Goal: Task Accomplishment & Management: Complete application form

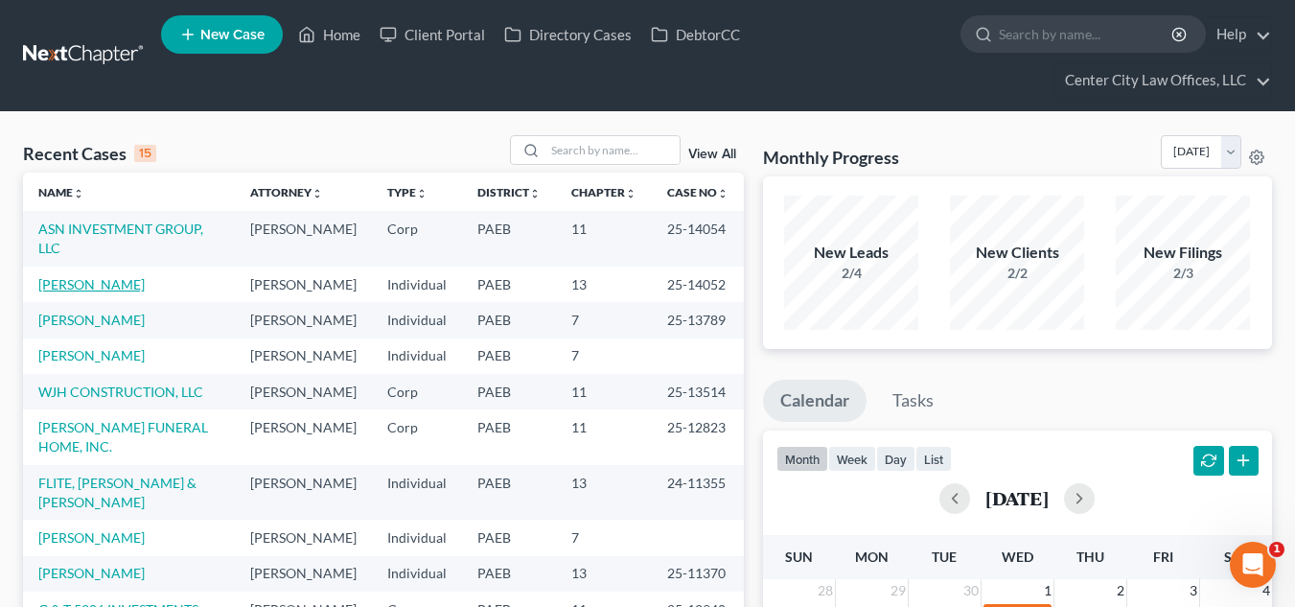
click at [108, 285] on link "[PERSON_NAME]" at bounding box center [91, 284] width 106 height 16
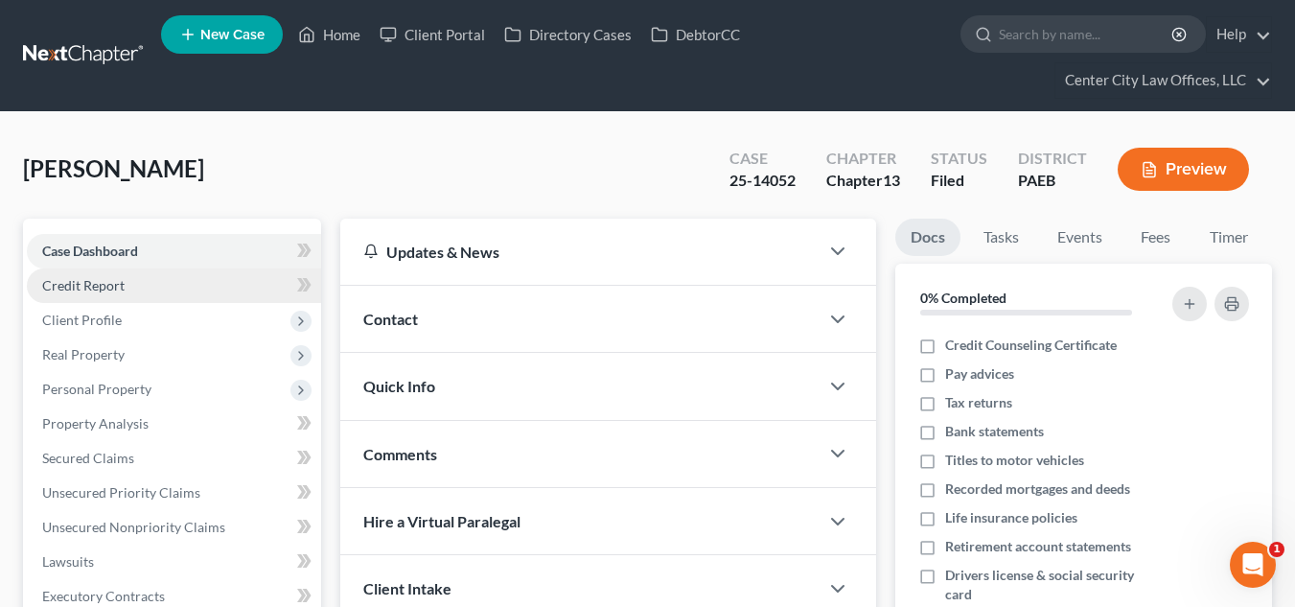
click at [113, 291] on span "Credit Report" at bounding box center [83, 285] width 82 height 16
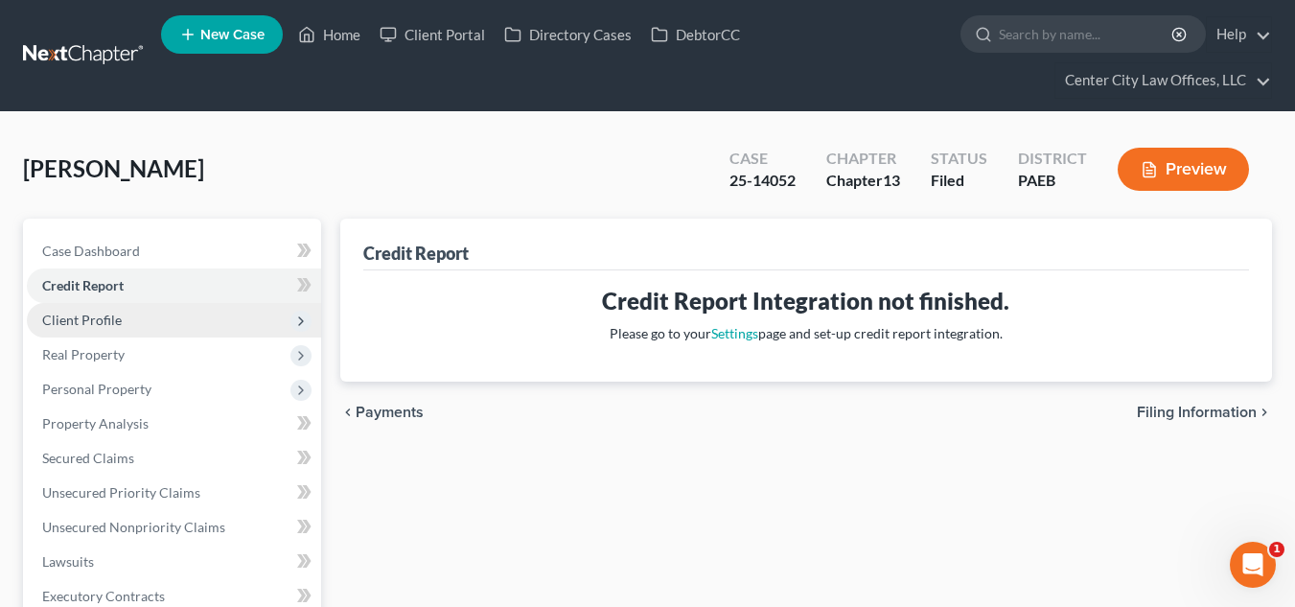
click at [105, 318] on span "Client Profile" at bounding box center [82, 320] width 80 height 16
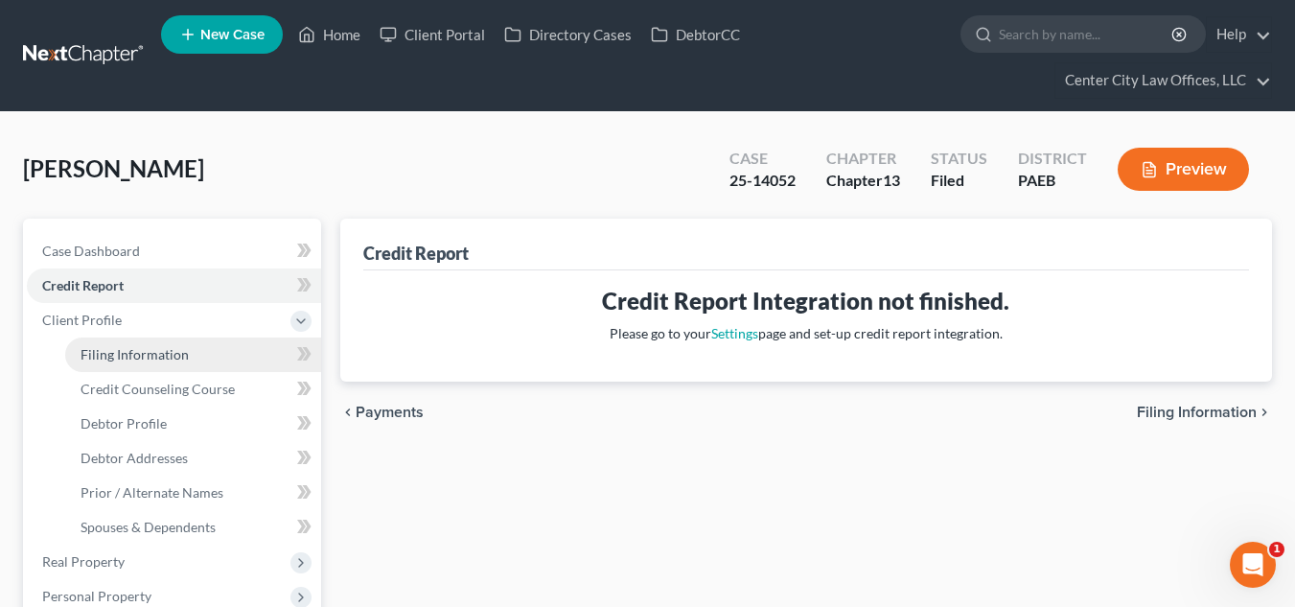
click at [151, 361] on span "Filing Information" at bounding box center [135, 354] width 108 height 16
select select "1"
select select "0"
select select "3"
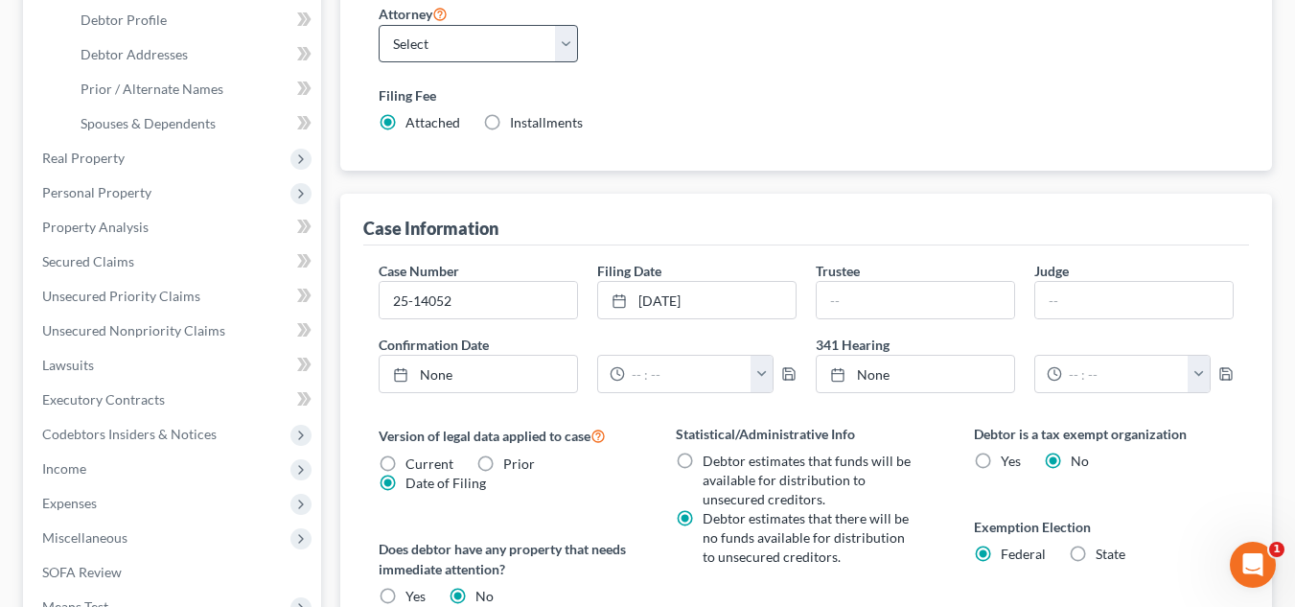
scroll to position [769, 0]
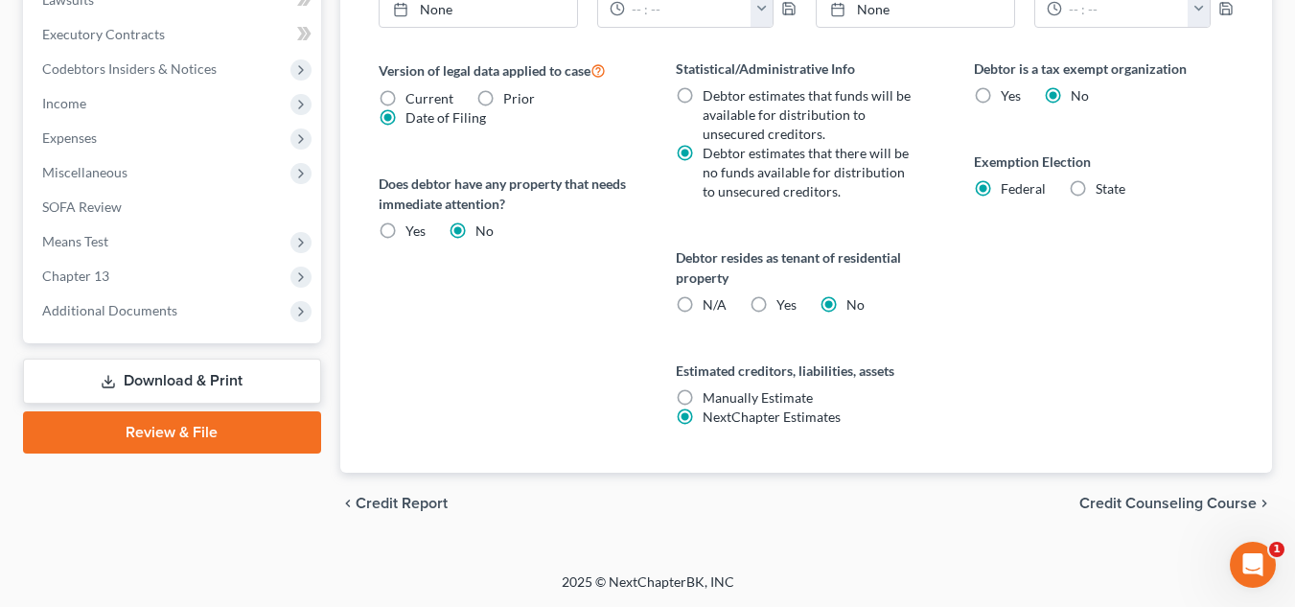
click at [569, 452] on div "Version of legal data applied to case Current Prior Date of Filing Legal data v…" at bounding box center [509, 265] width 298 height 414
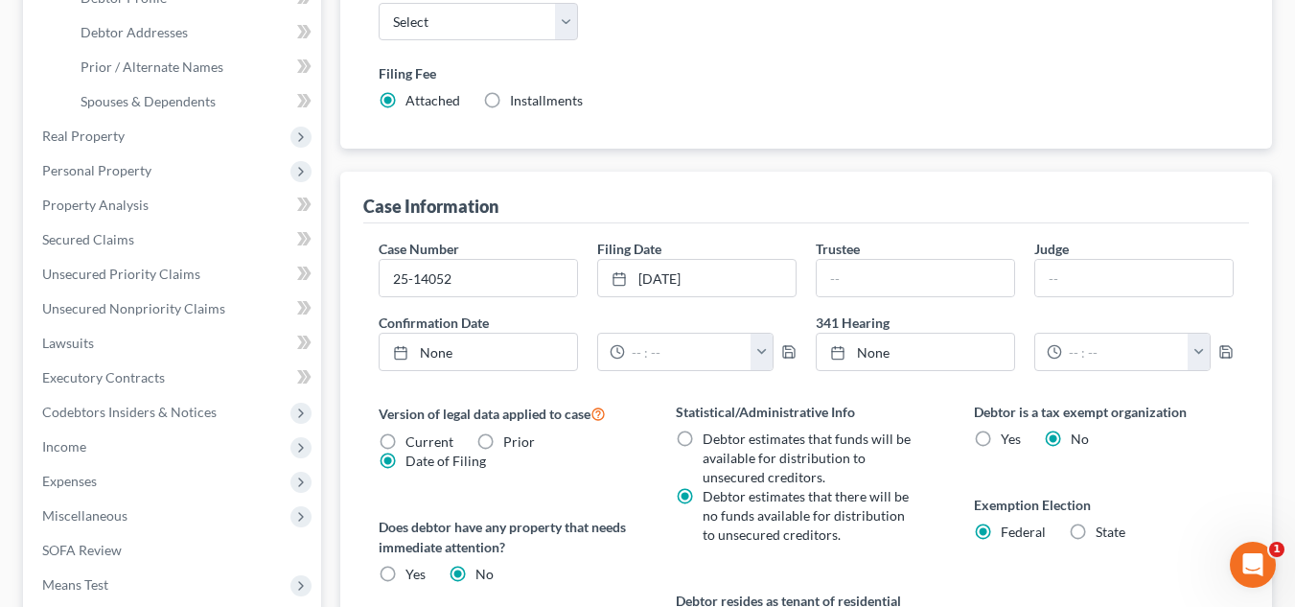
scroll to position [433, 0]
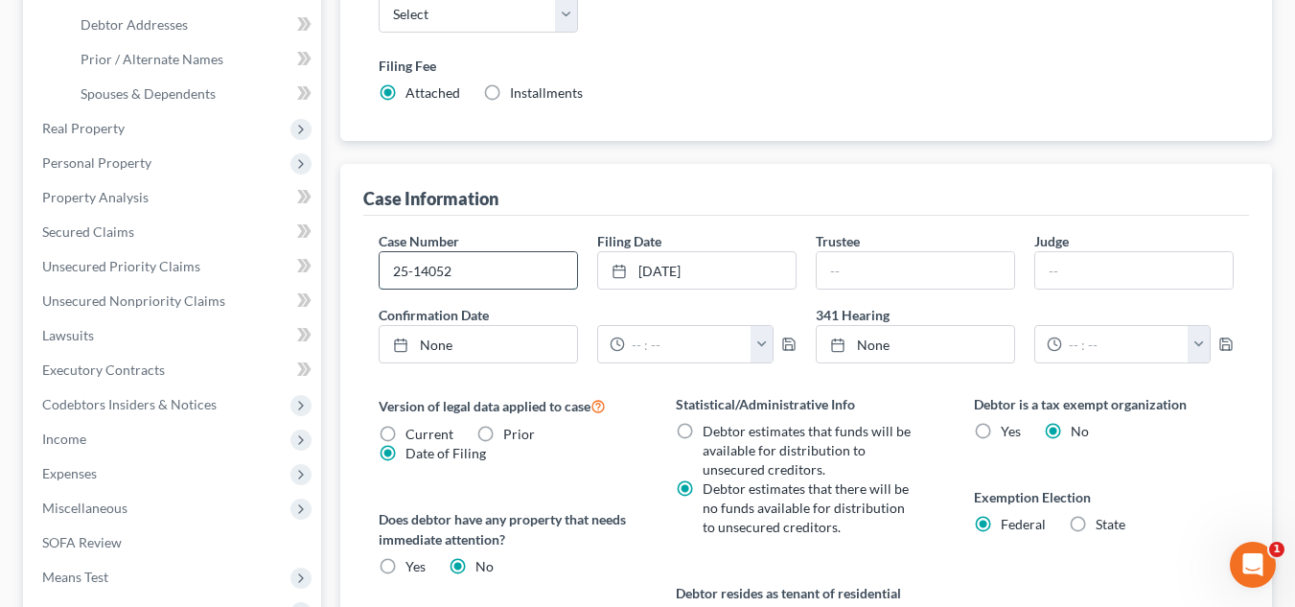
click at [518, 271] on input "25-14052" at bounding box center [479, 270] width 198 height 36
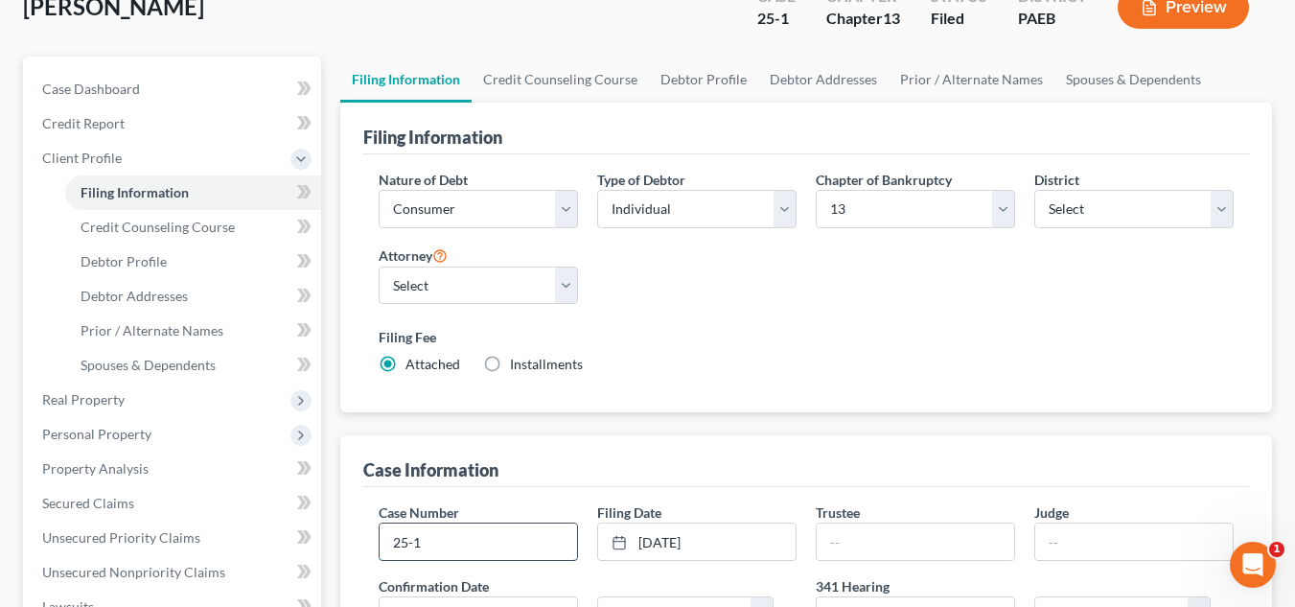
scroll to position [0, 0]
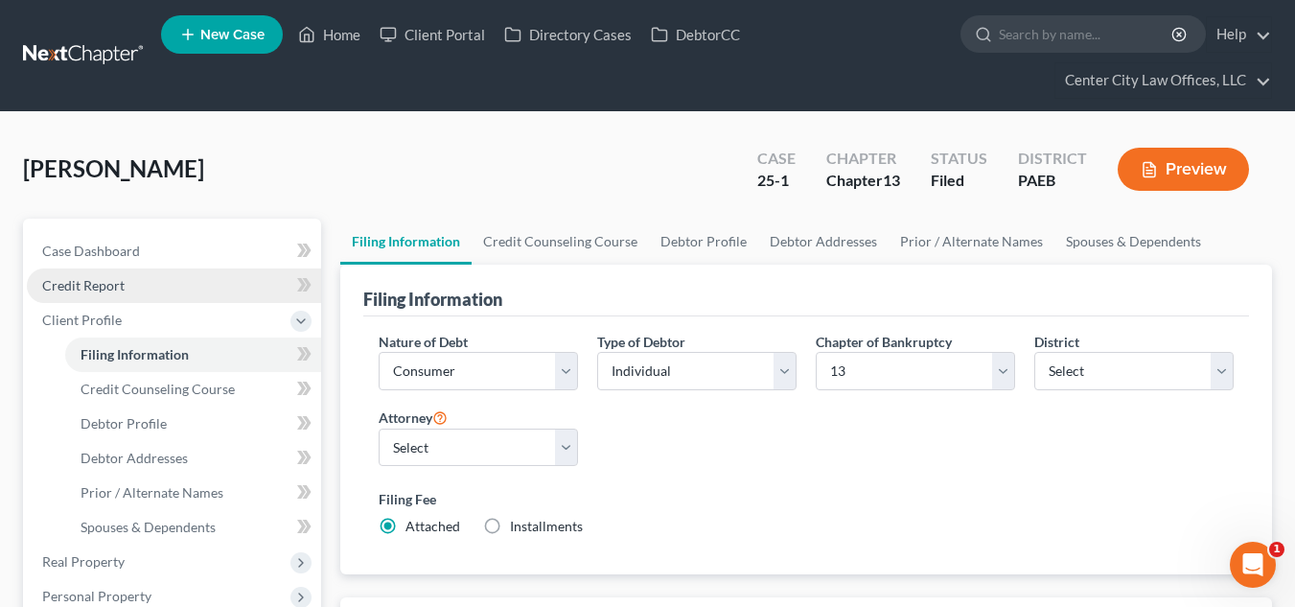
type input "25-1"
click at [92, 277] on span "Credit Report" at bounding box center [83, 285] width 82 height 16
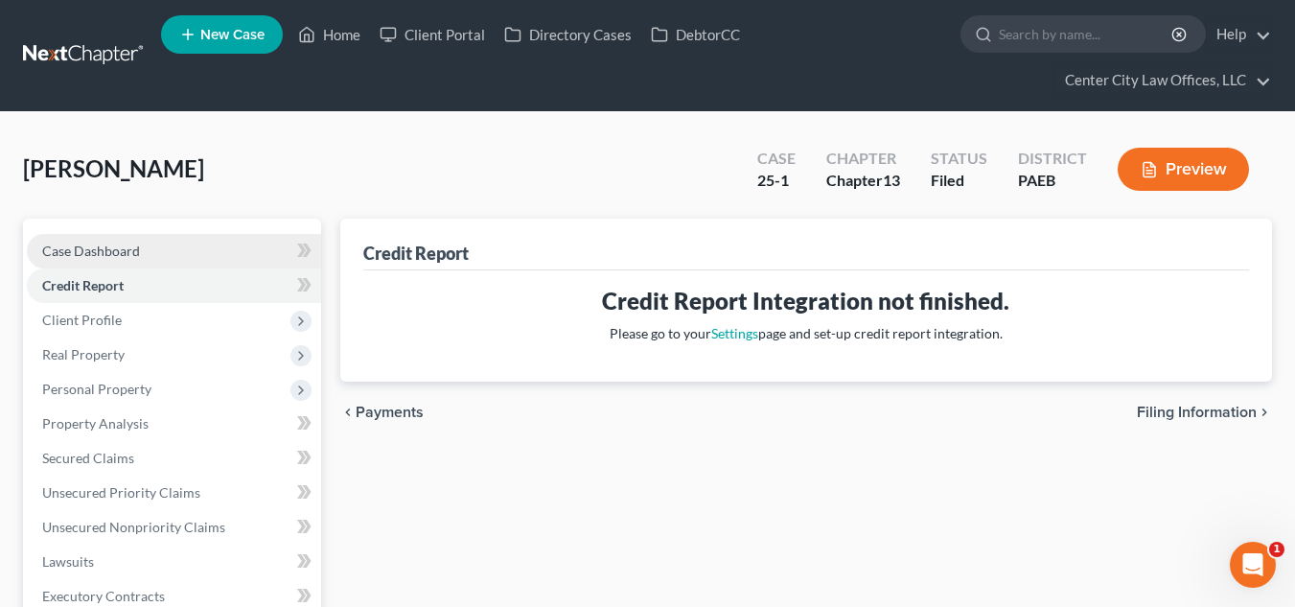
click at [124, 250] on span "Case Dashboard" at bounding box center [91, 251] width 98 height 16
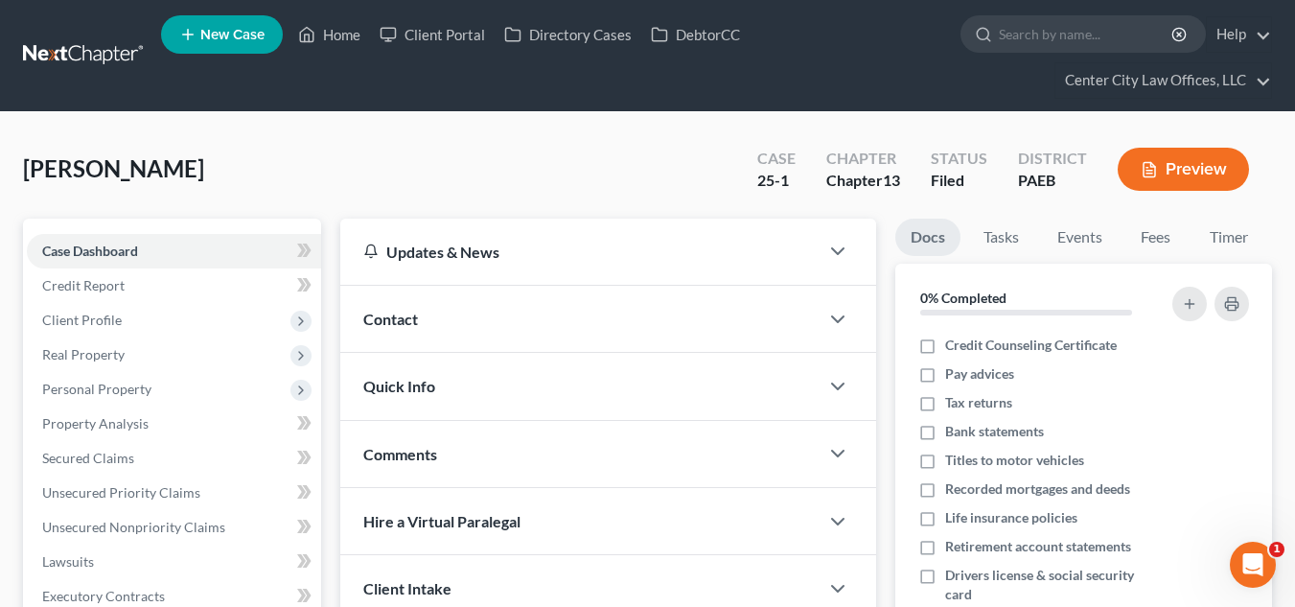
click at [395, 321] on span "Contact" at bounding box center [390, 319] width 55 height 18
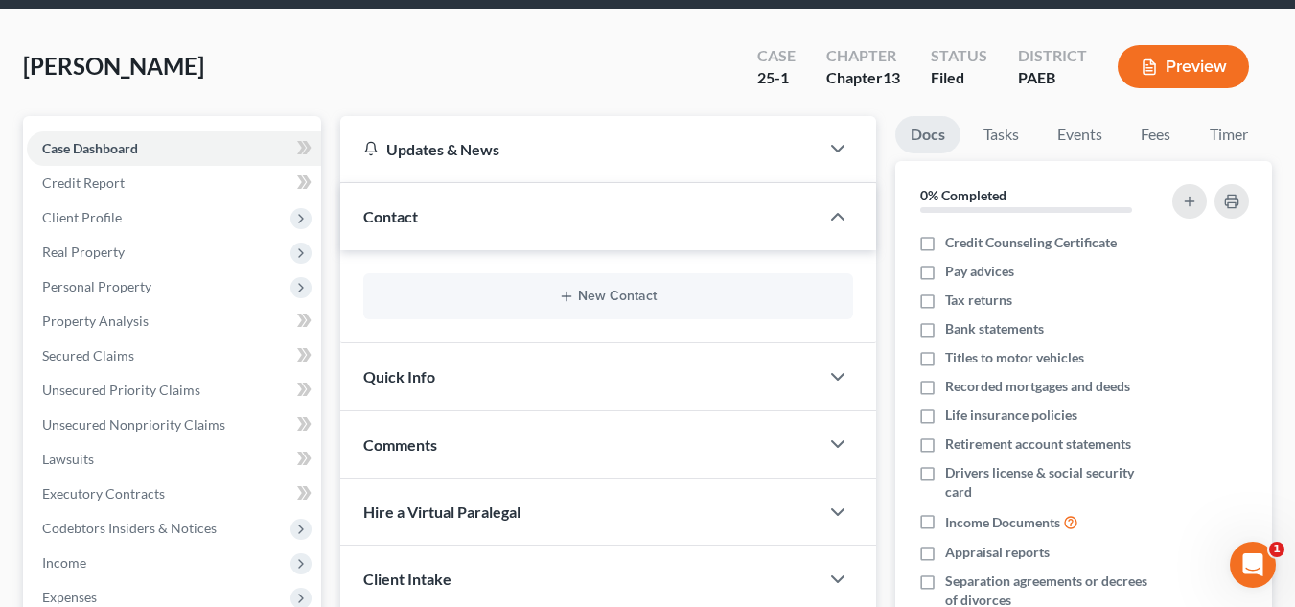
scroll to position [96, 0]
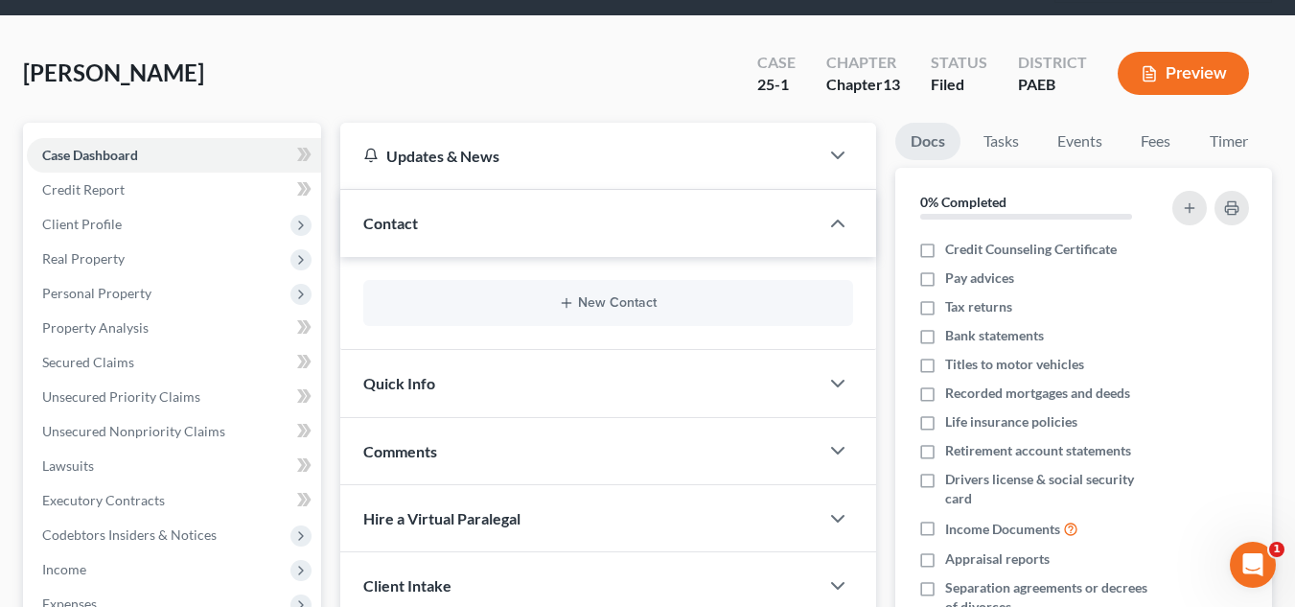
click at [555, 408] on div "Quick Info" at bounding box center [579, 383] width 478 height 66
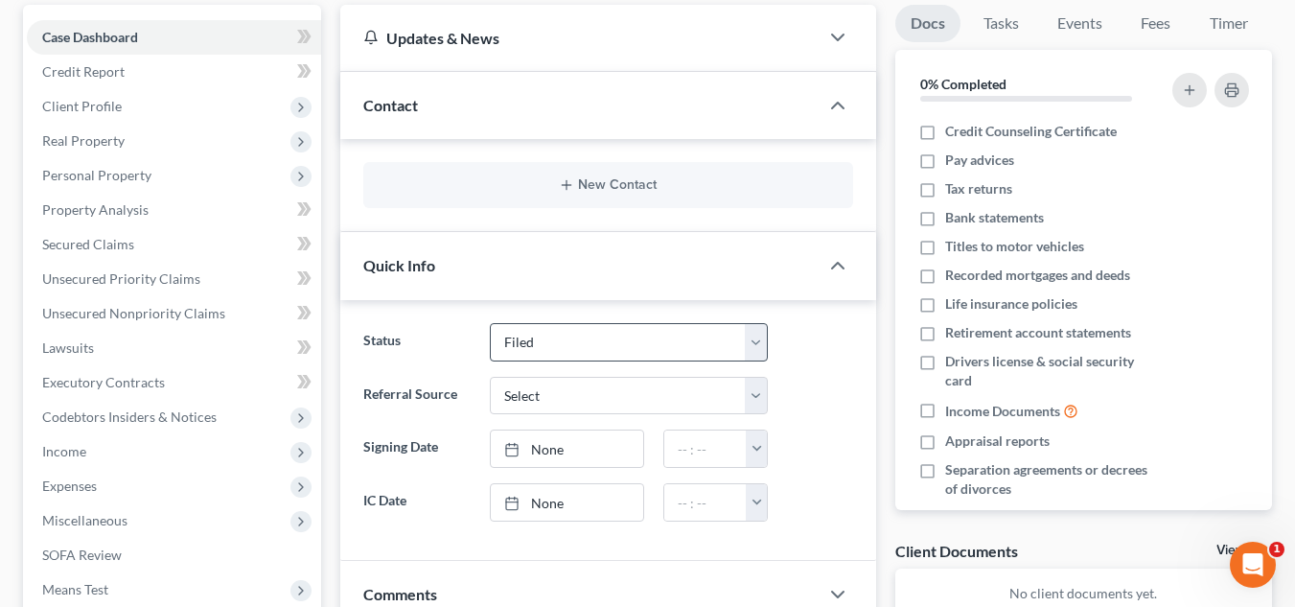
scroll to position [304, 0]
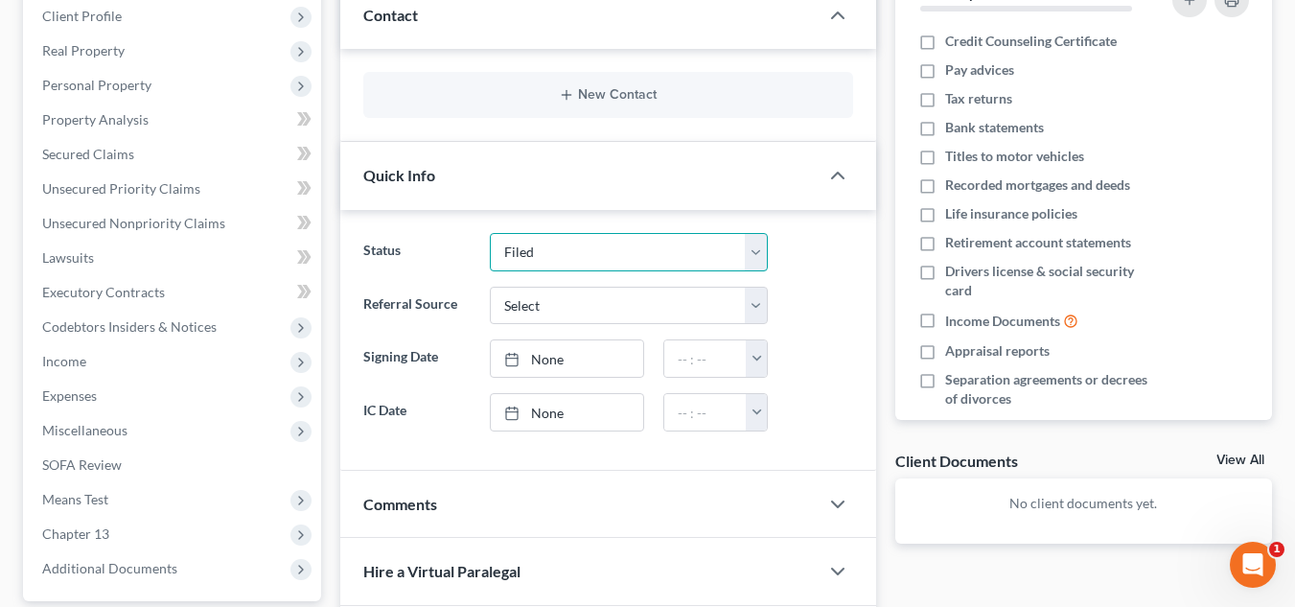
click at [542, 252] on select "Discharged Dismissed Filed In Progress Lead Lost Lead Ready to File To Review" at bounding box center [629, 252] width 278 height 38
select select "3"
click at [490, 233] on select "Discharged Dismissed Filed In Progress Lead Lost Lead Ready to File To Review" at bounding box center [629, 252] width 278 height 38
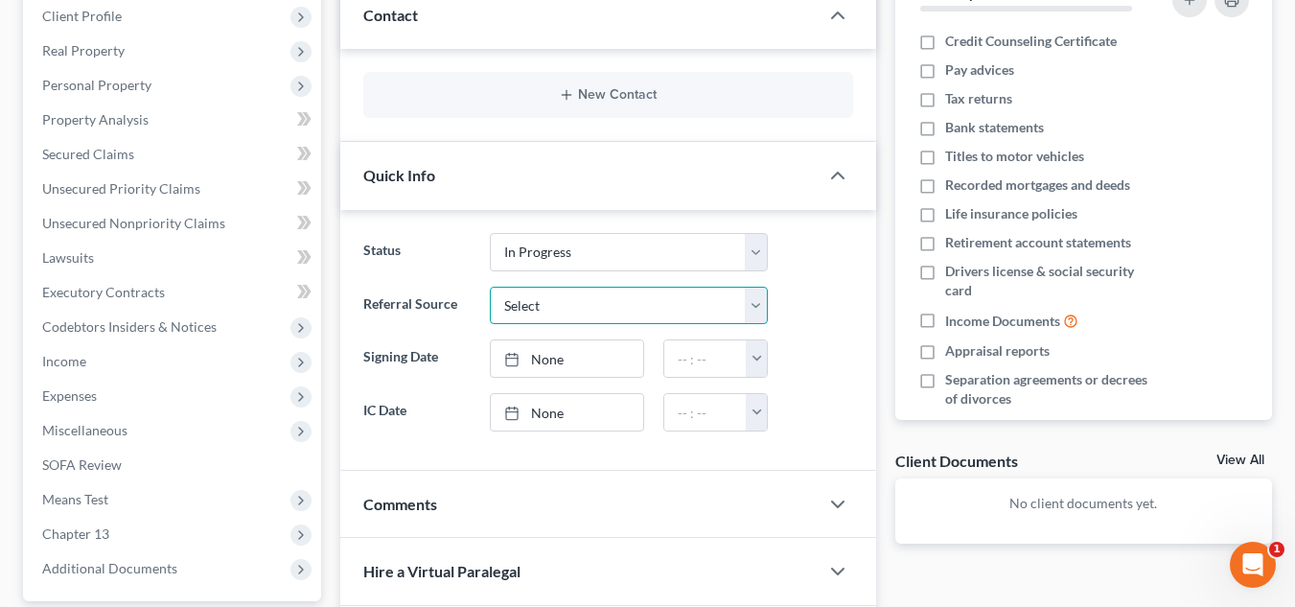
click at [539, 308] on select "Select Word Of Mouth Previous Clients Direct Mail Website Google Search Modern …" at bounding box center [629, 306] width 278 height 38
click at [490, 287] on select "Select Word Of Mouth Previous Clients Direct Mail Website Google Search Modern …" at bounding box center [629, 306] width 278 height 38
click at [537, 358] on link "None" at bounding box center [567, 358] width 152 height 36
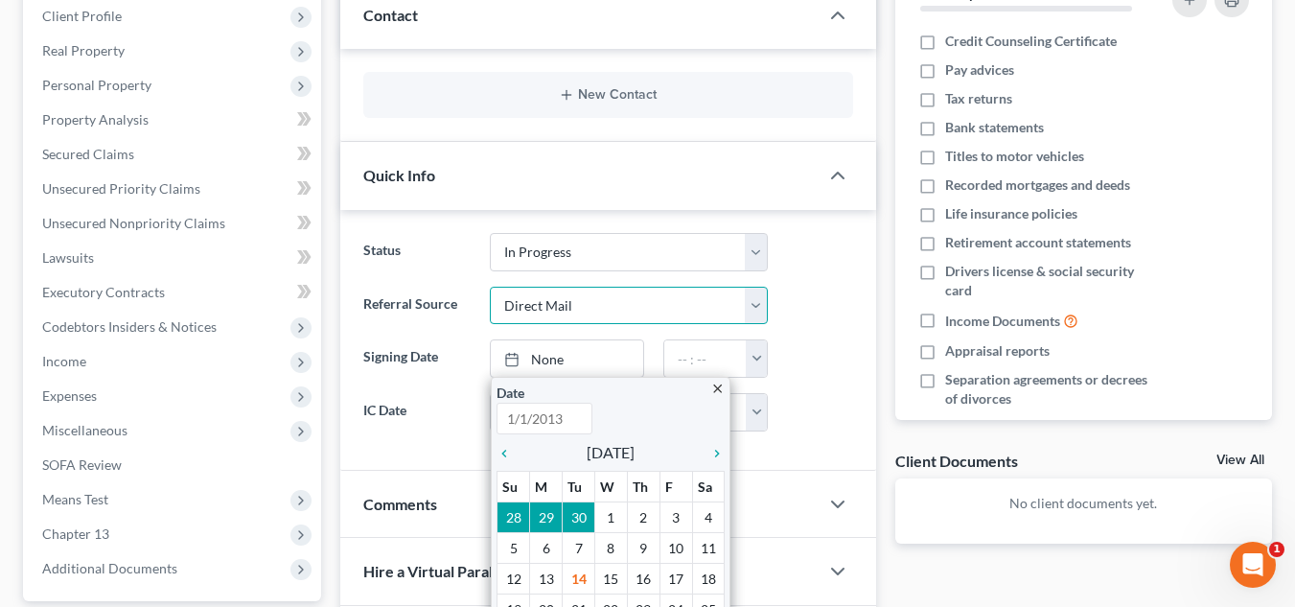
click at [564, 303] on select "Select Word Of Mouth Previous Clients Direct Mail Website Google Search Modern …" at bounding box center [629, 306] width 278 height 38
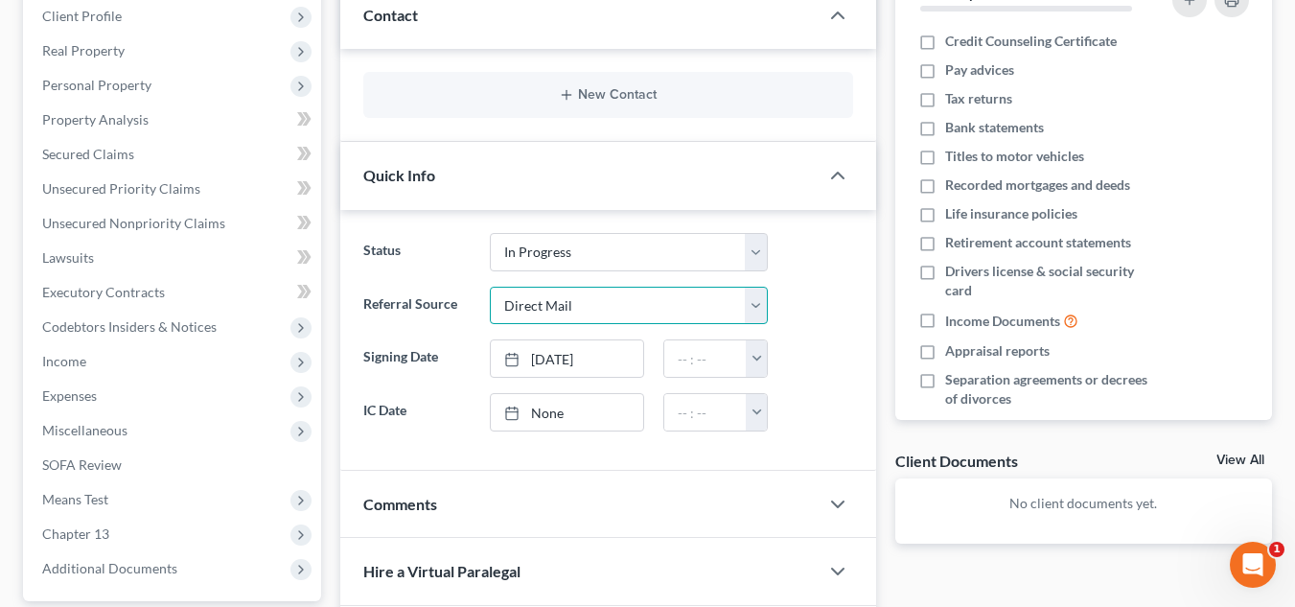
select select "3"
click at [490, 287] on select "Select Word Of Mouth Previous Clients Direct Mail Website Google Search Modern …" at bounding box center [629, 306] width 278 height 38
click at [584, 351] on link "[DATE]" at bounding box center [567, 358] width 152 height 36
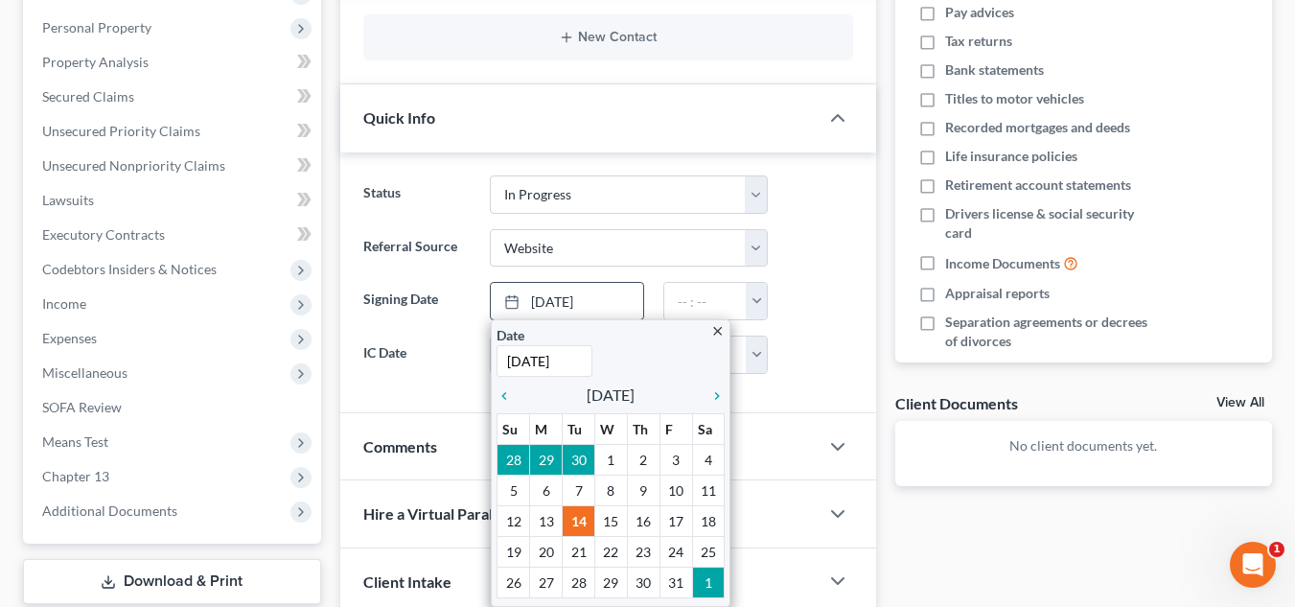
scroll to position [384, 0]
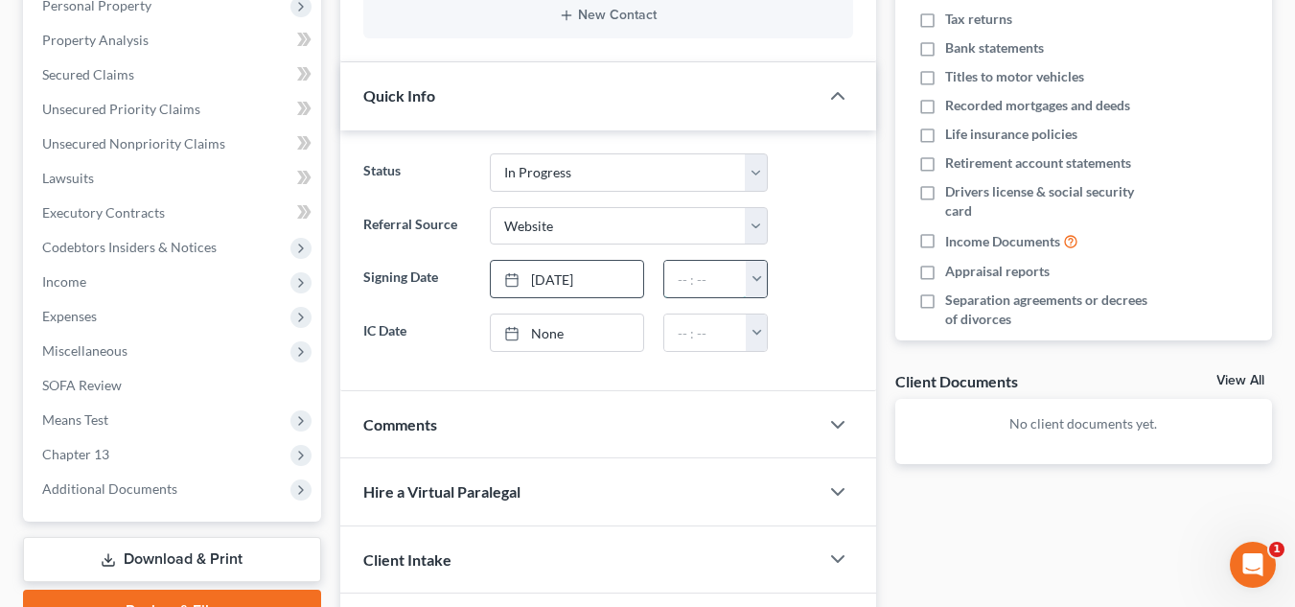
click at [699, 282] on input "text" at bounding box center [705, 279] width 82 height 36
click at [709, 284] on input "text" at bounding box center [705, 279] width 82 height 36
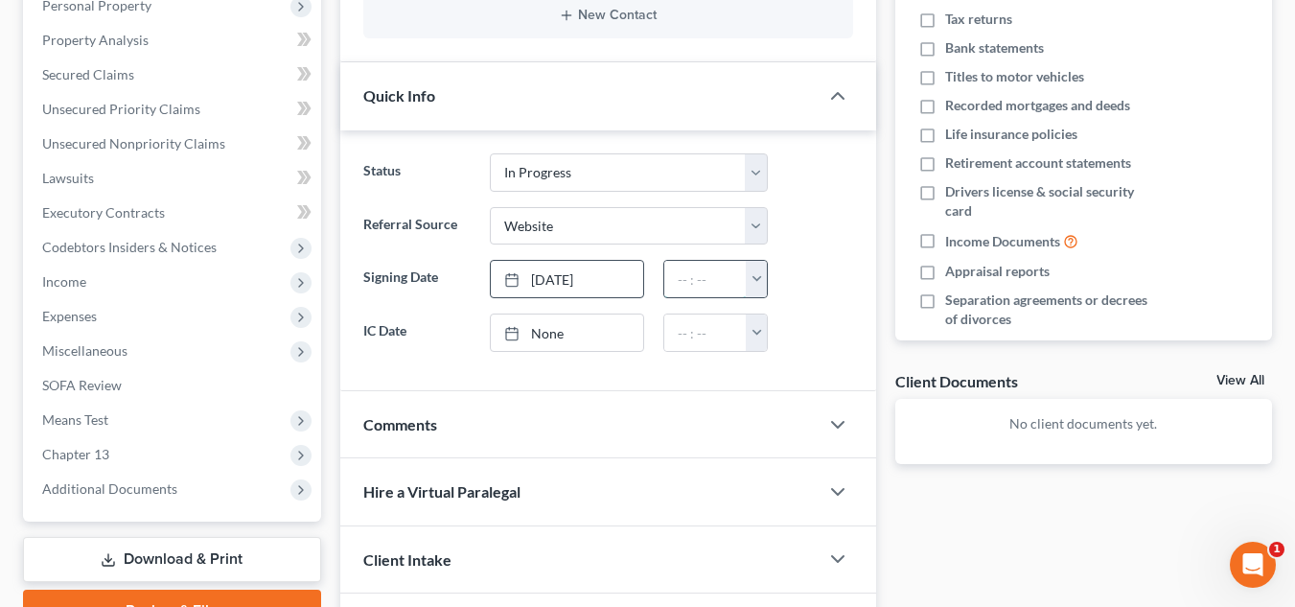
click at [709, 284] on input "text" at bounding box center [705, 279] width 82 height 36
click at [617, 321] on link "None" at bounding box center [567, 332] width 152 height 36
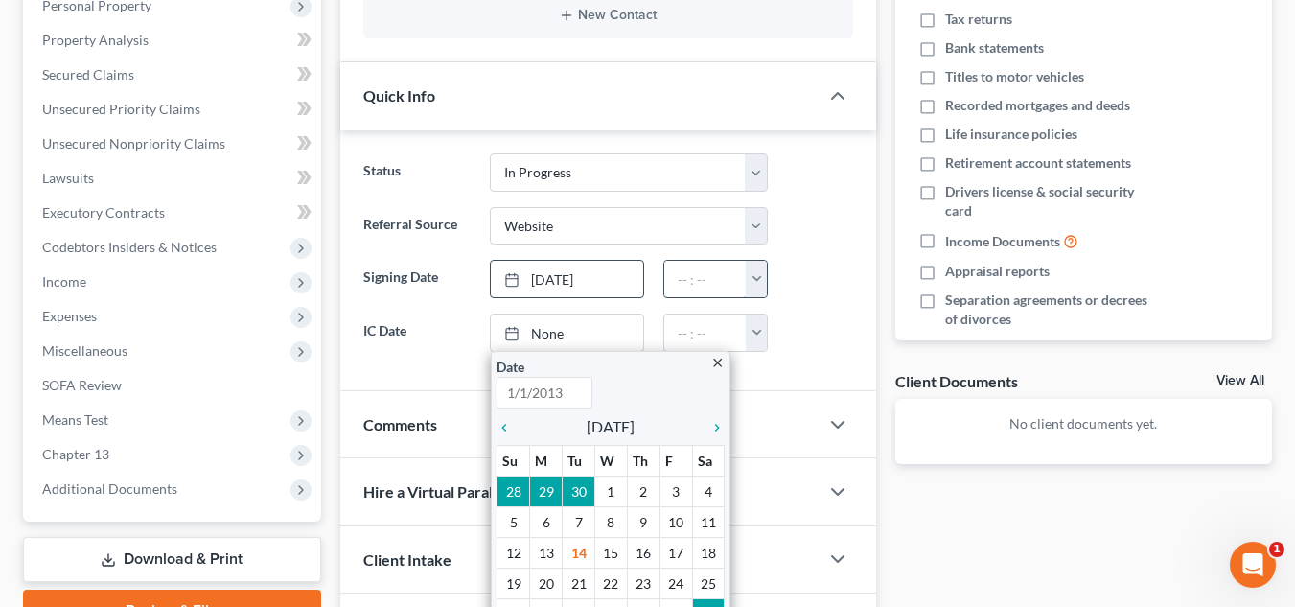
click at [665, 280] on input "text" at bounding box center [705, 279] width 82 height 36
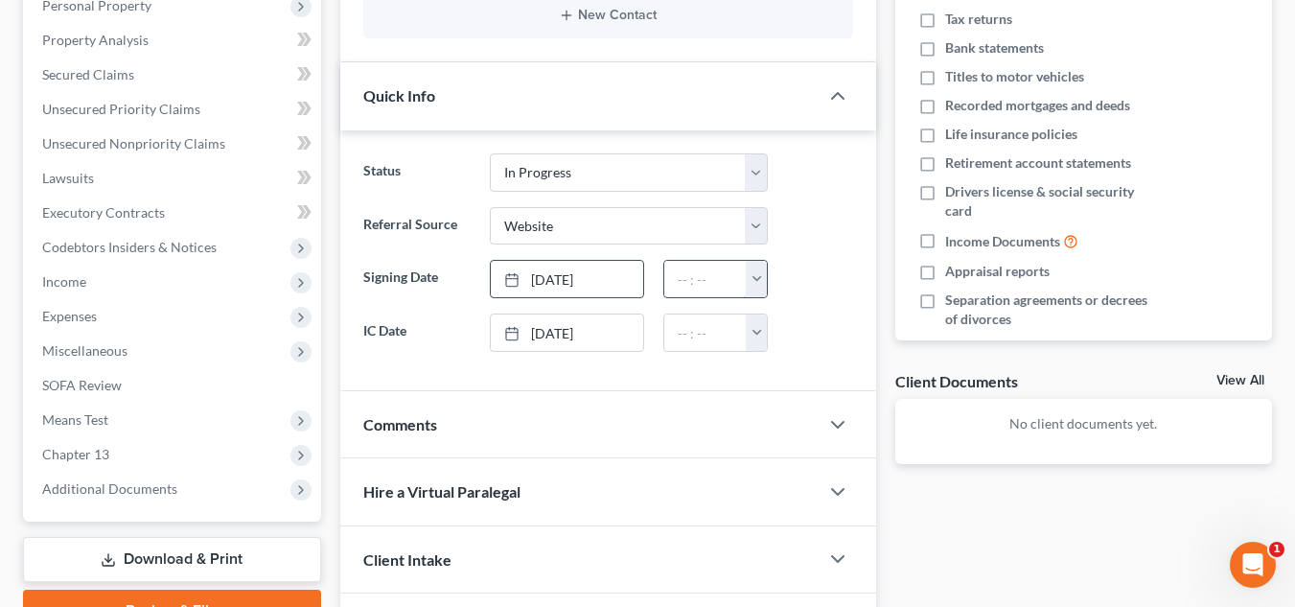
click at [665, 280] on input "text" at bounding box center [705, 279] width 82 height 36
click at [714, 264] on input "text" at bounding box center [705, 279] width 82 height 36
click at [711, 269] on input "text" at bounding box center [705, 279] width 82 height 36
click at [760, 272] on button "button" at bounding box center [756, 279] width 21 height 36
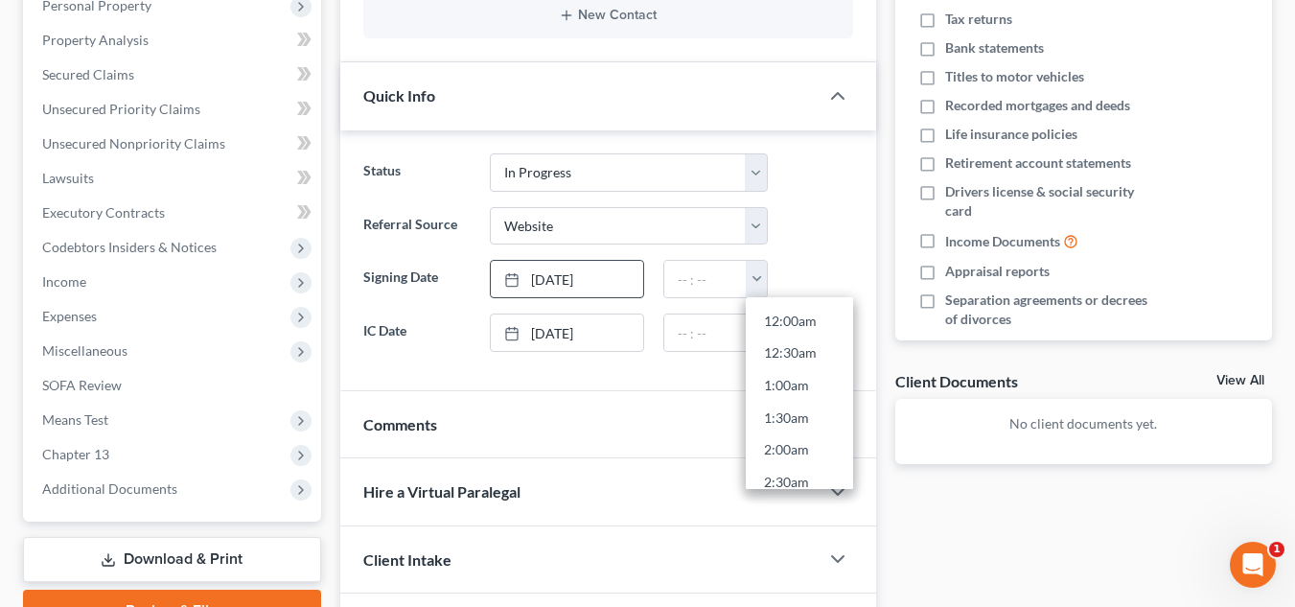
click at [804, 253] on ng-include "Status Discharged Dismissed Filed In Progress Lead Lost Lead Ready to File To R…" at bounding box center [608, 252] width 490 height 198
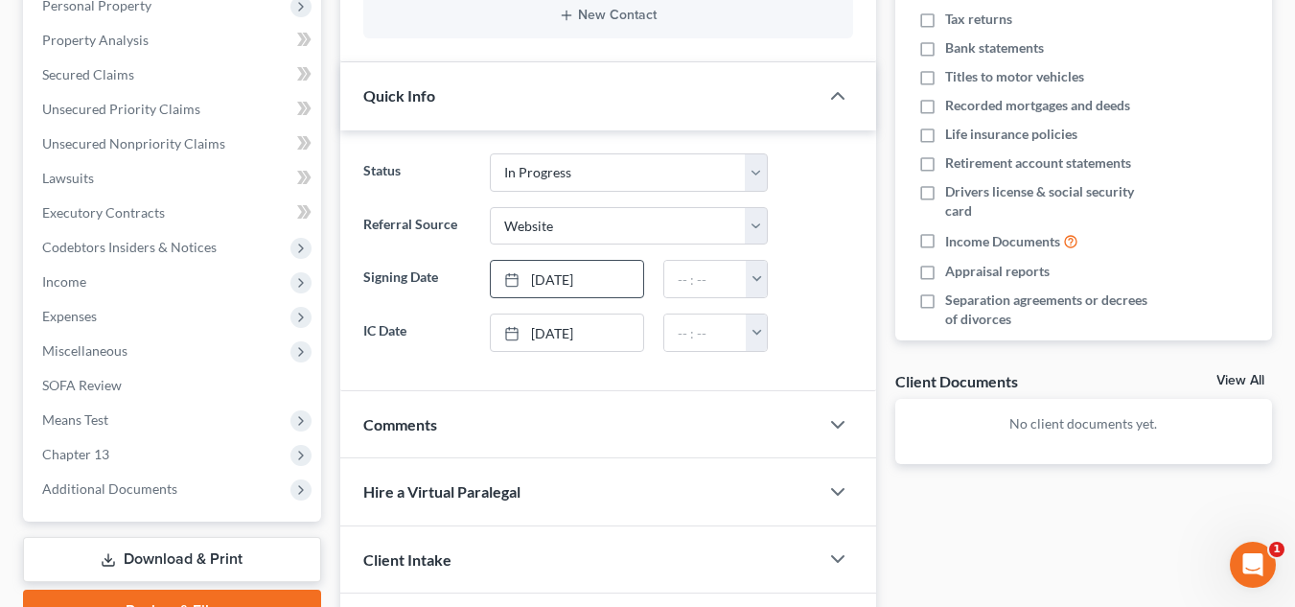
click at [804, 253] on ng-include "Status Discharged Dismissed Filed In Progress Lead Lost Lead Ready to File To R…" at bounding box center [608, 252] width 490 height 198
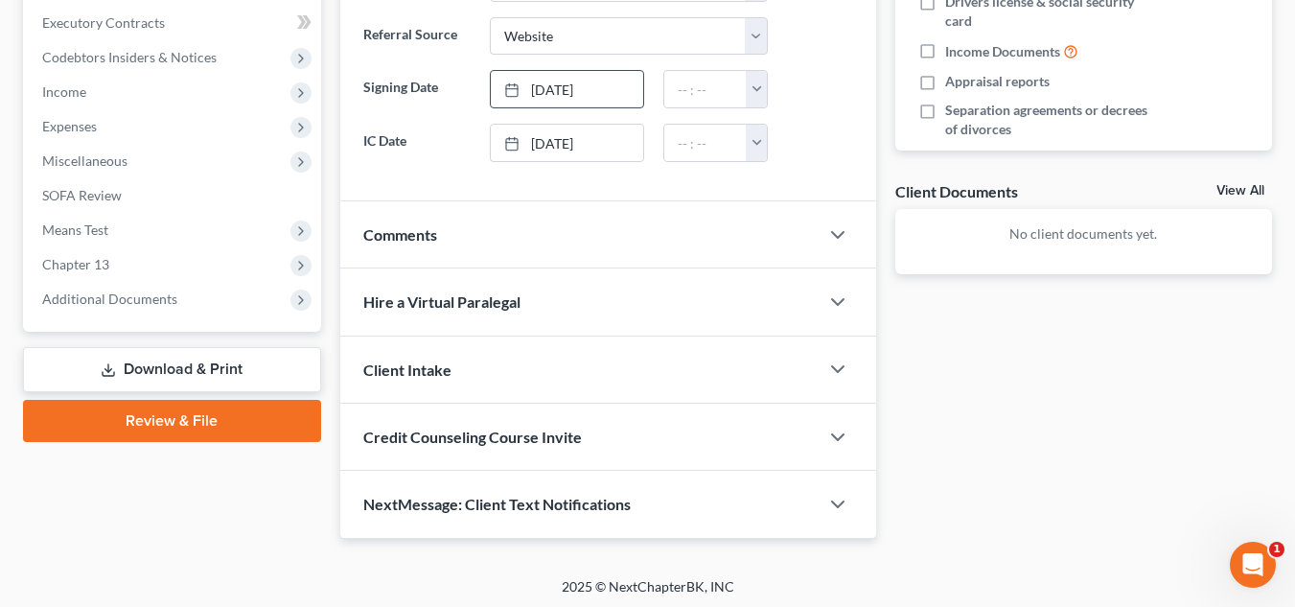
scroll to position [578, 0]
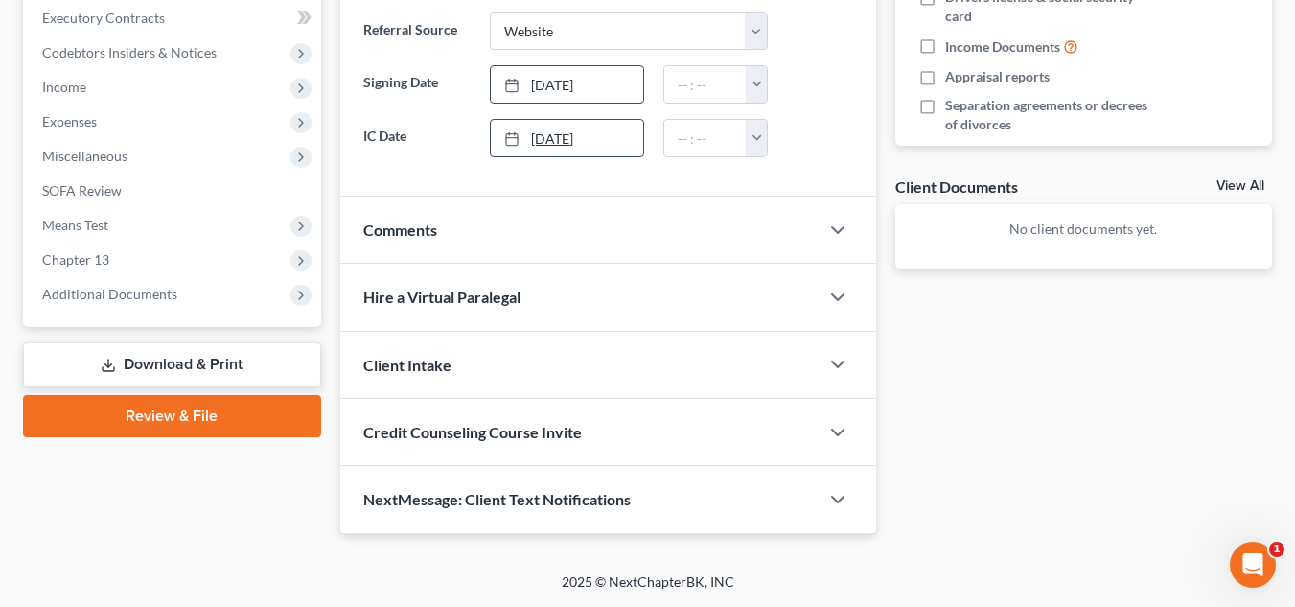
click at [569, 136] on link "[DATE]" at bounding box center [567, 138] width 152 height 36
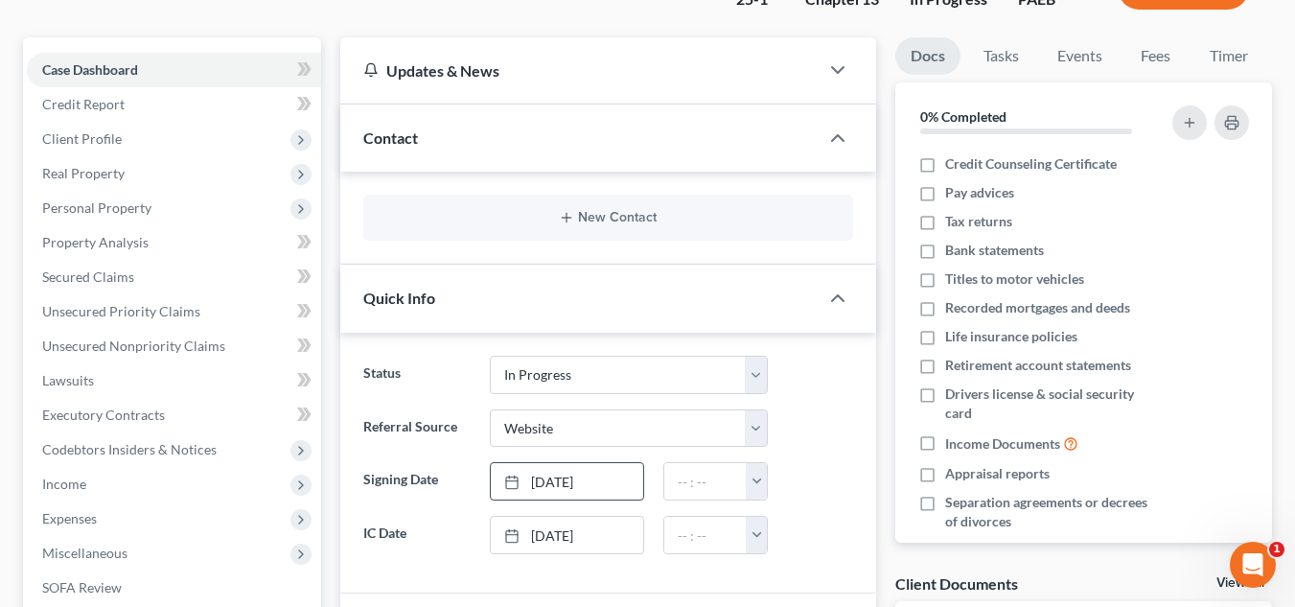
scroll to position [195, 0]
